Goal: Information Seeking & Learning: Learn about a topic

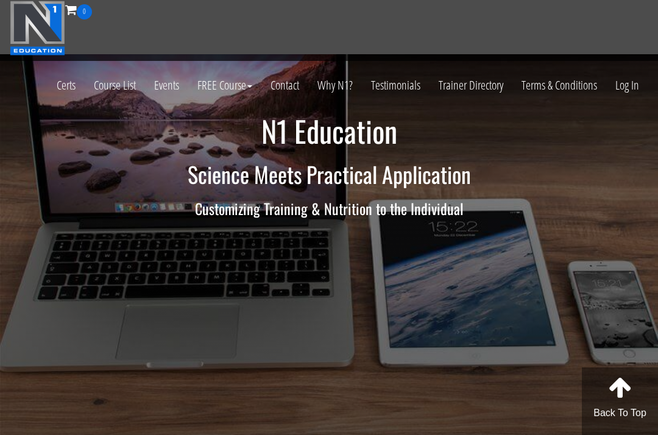
click at [621, 91] on link "Log In" at bounding box center [628, 85] width 42 height 60
click at [627, 91] on link "Log In" at bounding box center [628, 85] width 42 height 60
click at [624, 78] on link "Log In" at bounding box center [628, 85] width 42 height 60
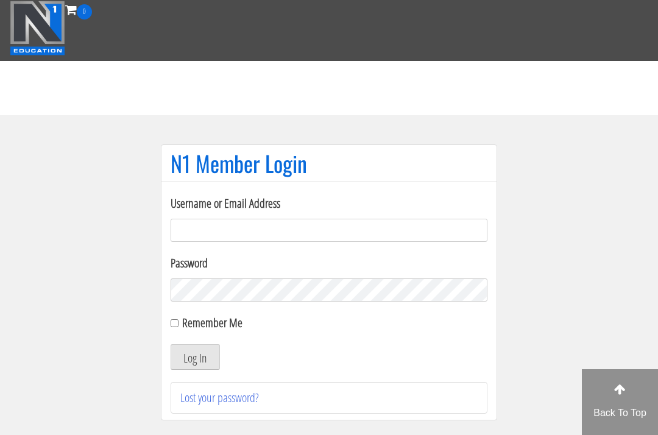
scroll to position [115, 0]
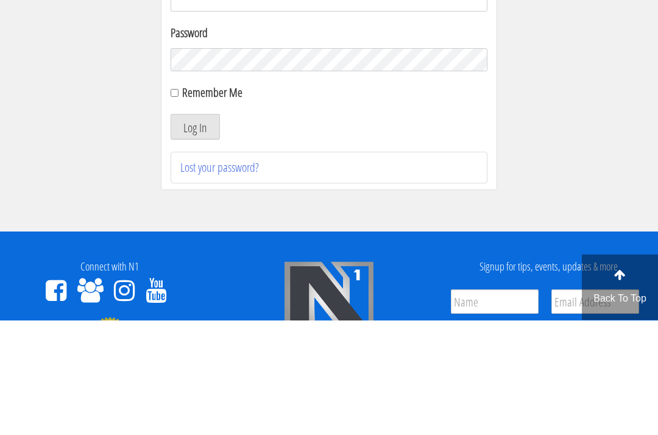
type input "[EMAIL_ADDRESS][DOMAIN_NAME]"
click at [195, 242] on button "Log In" at bounding box center [195, 242] width 49 height 26
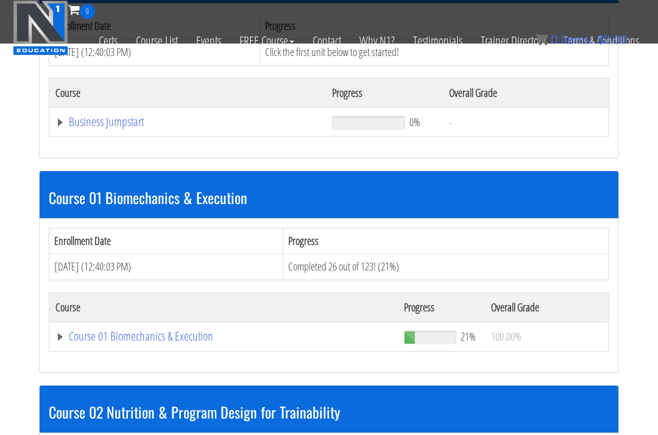
scroll to position [488, 0]
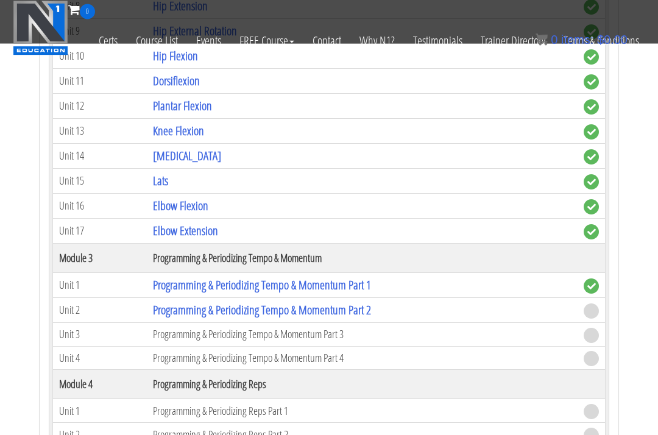
scroll to position [1292, 0]
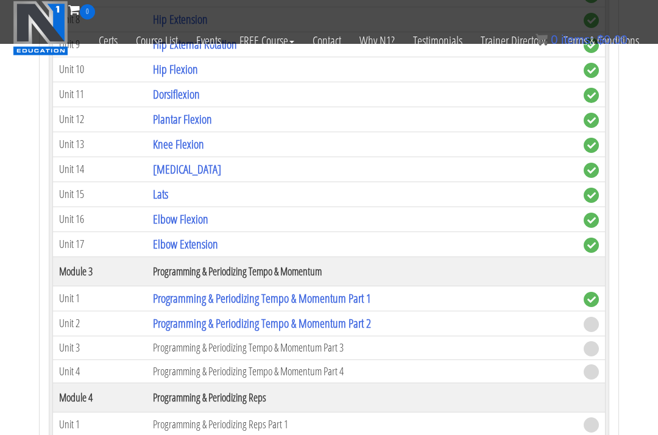
click at [321, 315] on link "Programming & Periodizing Tempo & Momentum Part 2" at bounding box center [262, 323] width 218 height 16
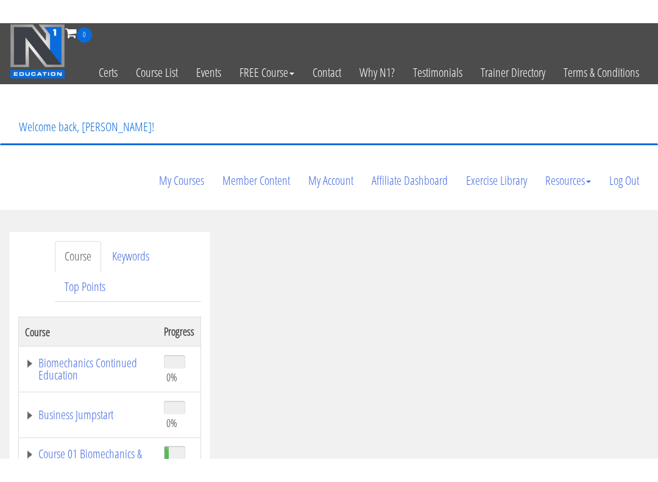
scroll to position [12, 0]
